Goal: Task Accomplishment & Management: Use online tool/utility

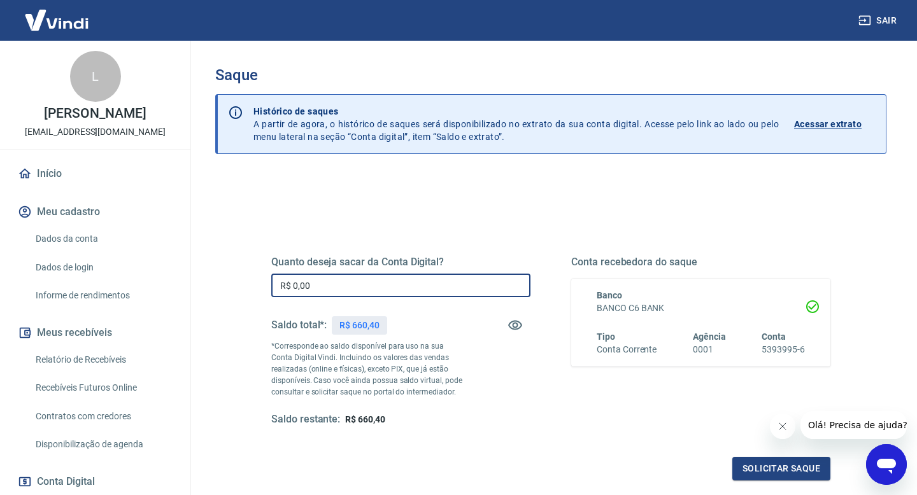
drag, startPoint x: 336, startPoint y: 288, endPoint x: 241, endPoint y: 283, distance: 95.6
click at [241, 283] on div "Quanto deseja sacar da Conta Digital? R$ 0,00 ​ Saldo total*: R$ 660,40 *Corres…" at bounding box center [551, 348] width 620 height 296
type input "R$ 660,40"
click at [793, 469] on button "Solicitar saque" at bounding box center [781, 469] width 98 height 24
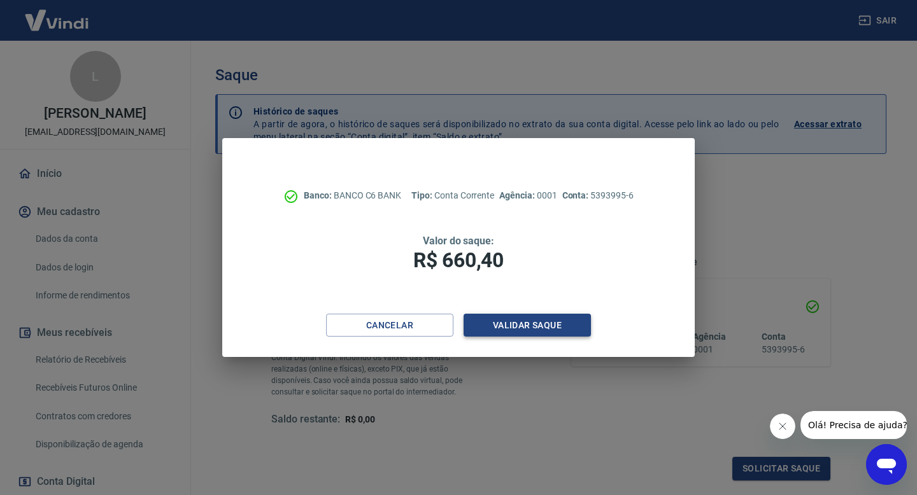
click at [546, 323] on button "Validar saque" at bounding box center [526, 326] width 127 height 24
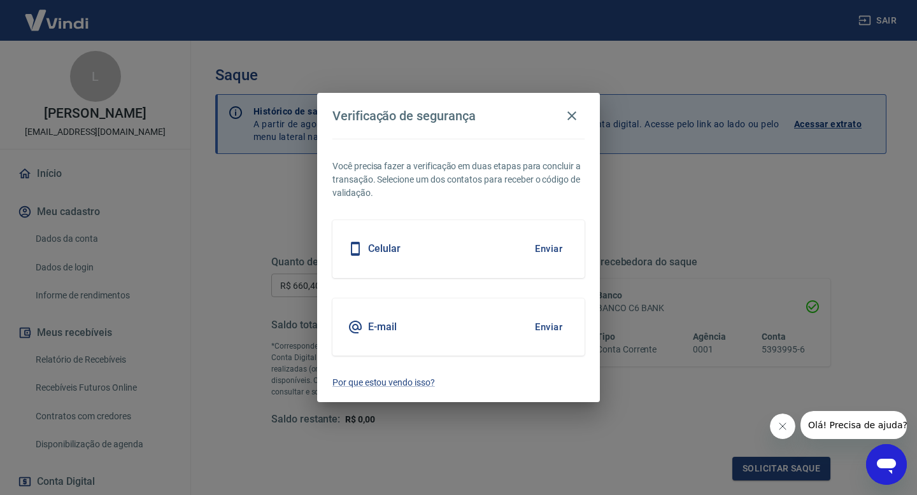
click at [546, 323] on button "Enviar" at bounding box center [548, 327] width 41 height 27
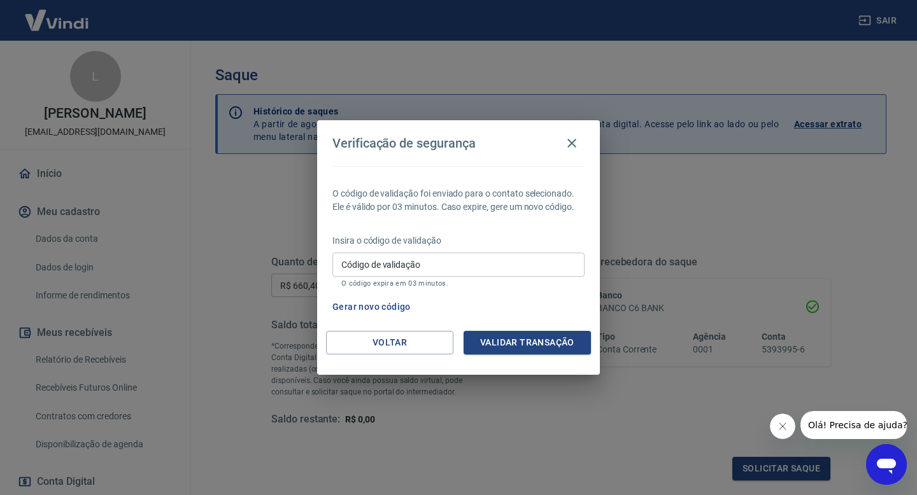
click at [481, 261] on input "Código de validação" at bounding box center [458, 265] width 252 height 24
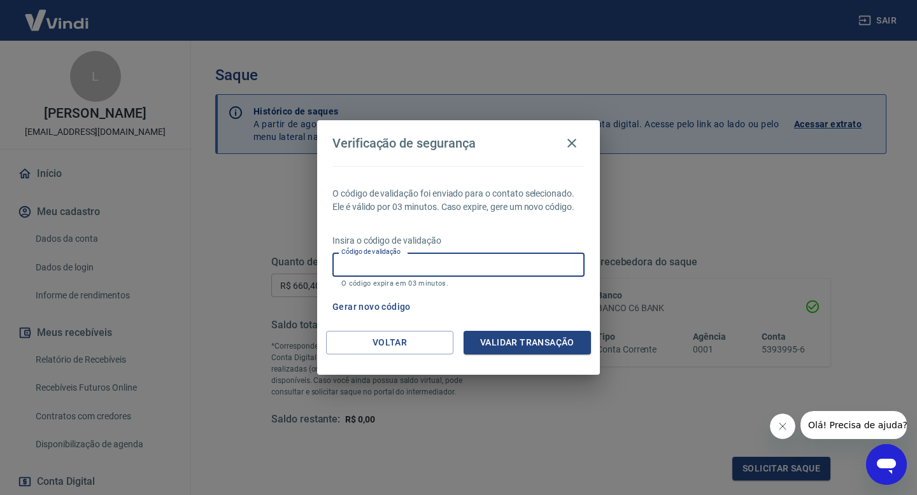
paste input "988759"
type input "988759"
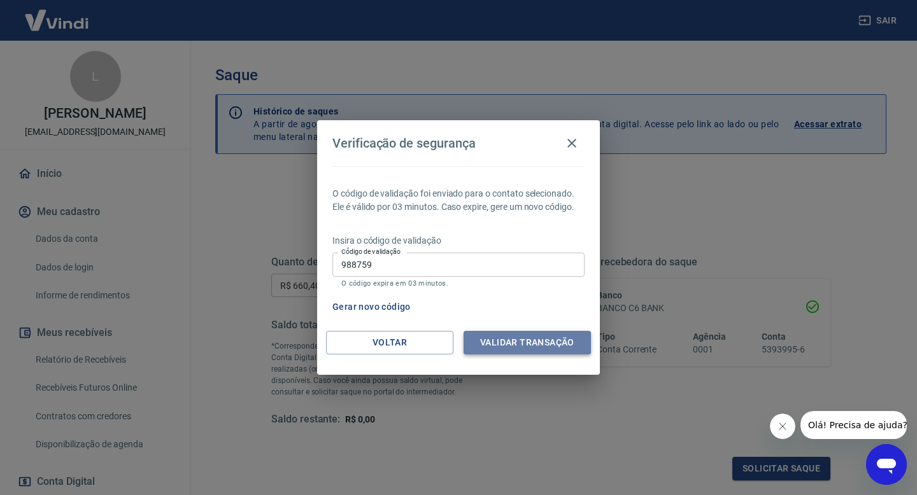
click at [547, 342] on button "Validar transação" at bounding box center [526, 343] width 127 height 24
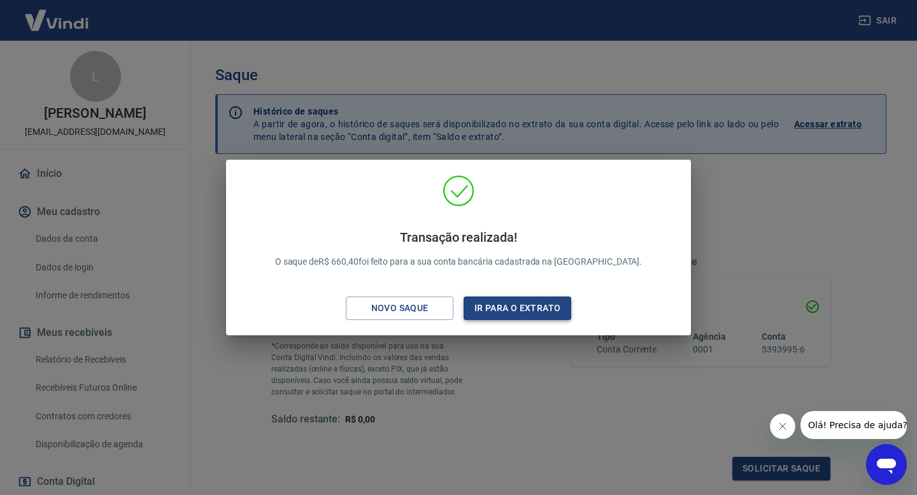
click at [504, 311] on button "Ir para o extrato" at bounding box center [517, 309] width 108 height 24
